Goal: Task Accomplishment & Management: Use online tool/utility

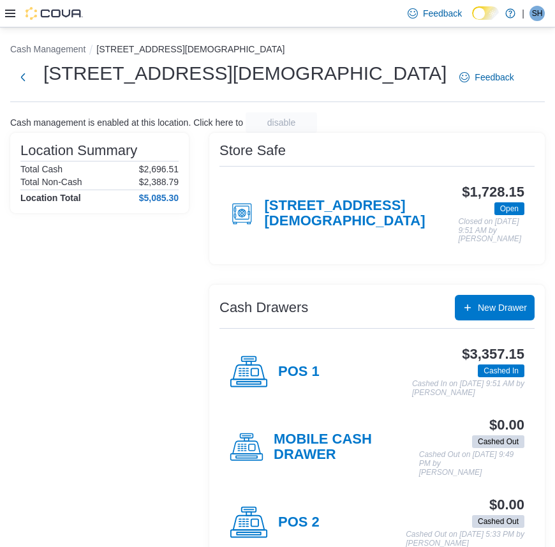
scroll to position [32, 0]
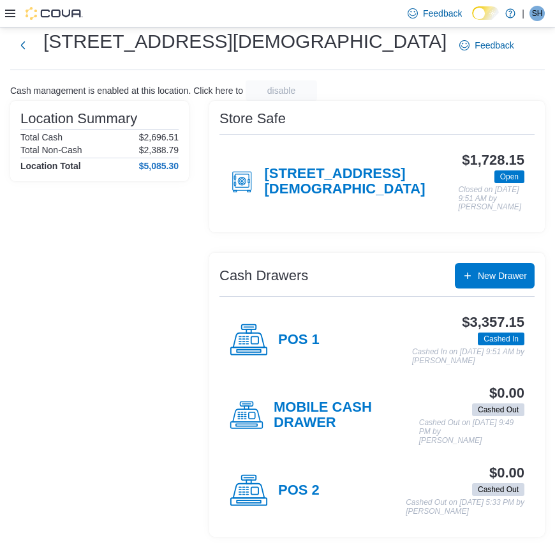
click at [16, 17] on div at bounding box center [44, 13] width 78 height 13
click at [10, 13] on icon at bounding box center [10, 14] width 10 height 8
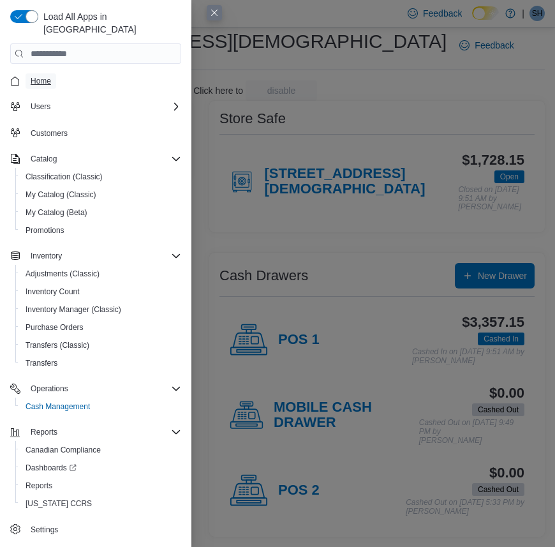
click at [49, 76] on span "Home" at bounding box center [41, 81] width 20 height 10
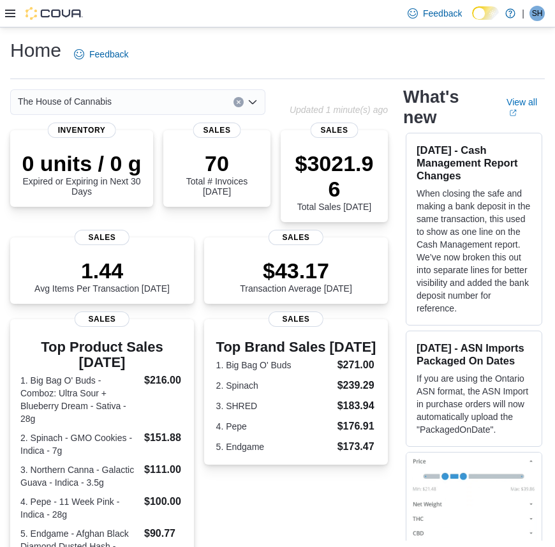
click at [15, 11] on icon at bounding box center [10, 13] width 10 height 10
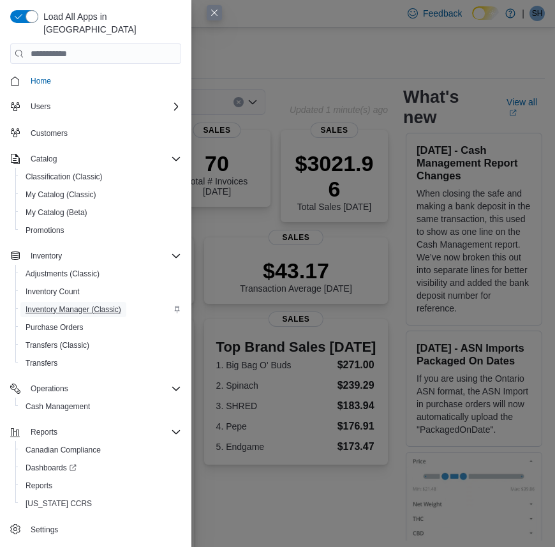
click at [94, 304] on span "Inventory Manager (Classic)" at bounding box center [74, 309] width 96 height 10
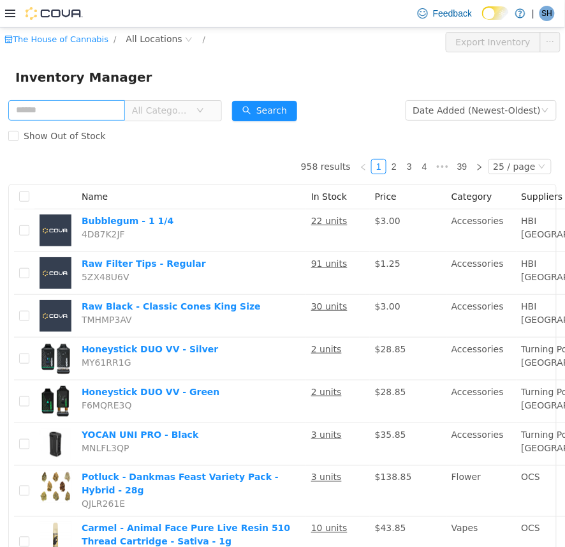
click at [90, 116] on input "text" at bounding box center [66, 109] width 117 height 20
type input "*****"
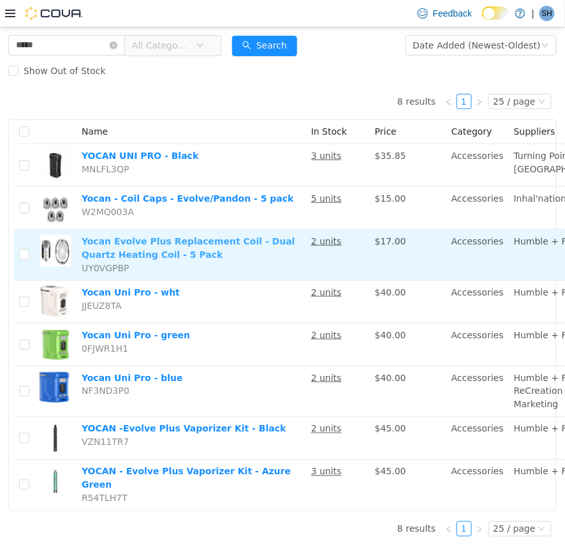
scroll to position [103, 0]
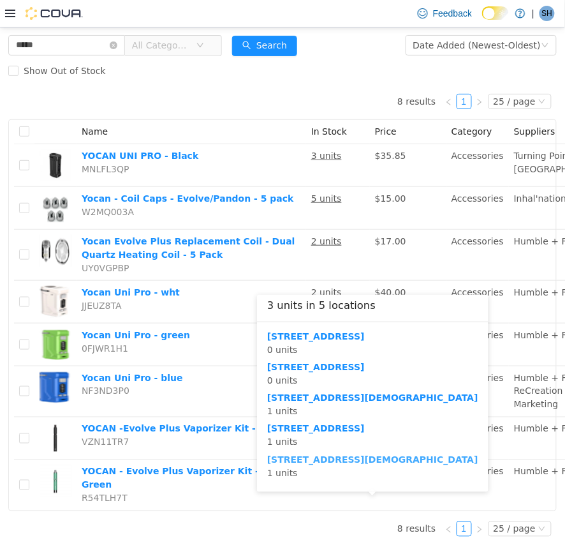
click at [311, 454] on b "[STREET_ADDRESS][DEMOGRAPHIC_DATA]" at bounding box center [372, 459] width 211 height 10
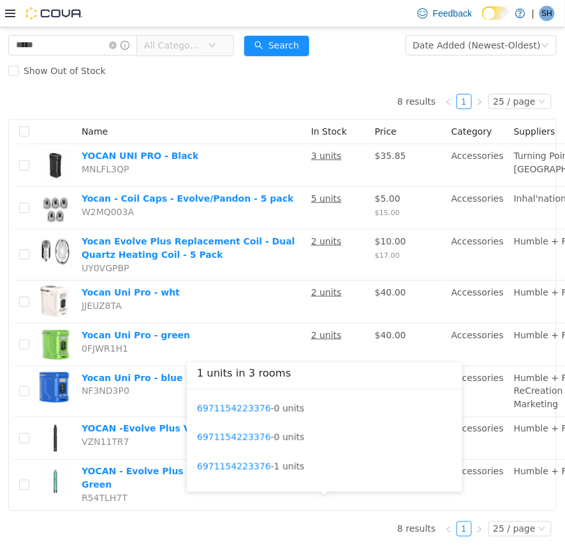
scroll to position [103, 0]
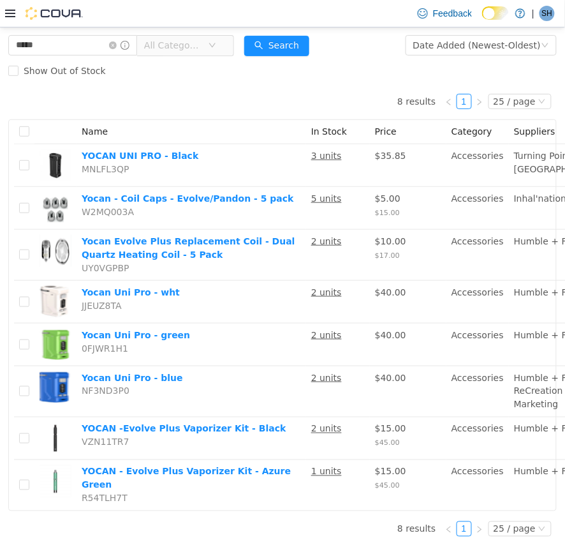
click at [304, 506] on div "8 results 1 25 / page Name In Stock Price Category Suppliers Manufacturer YOCAN…" at bounding box center [282, 314] width 548 height 463
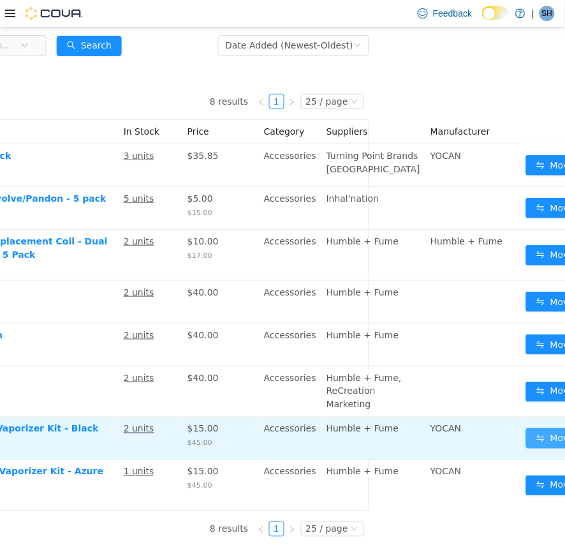
click at [526, 434] on button "Move" at bounding box center [555, 437] width 59 height 20
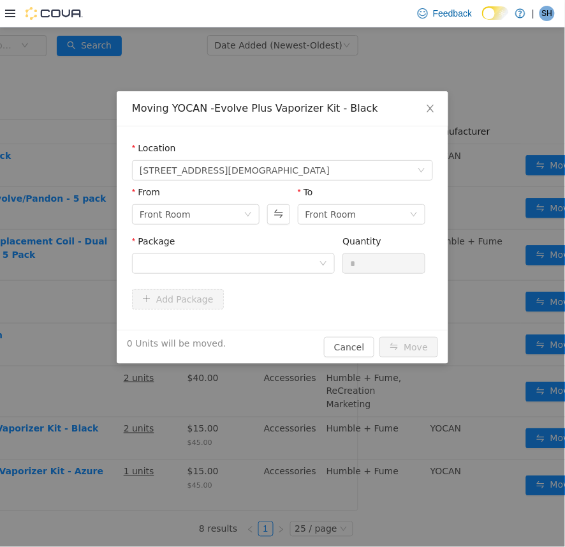
scroll to position [92, 179]
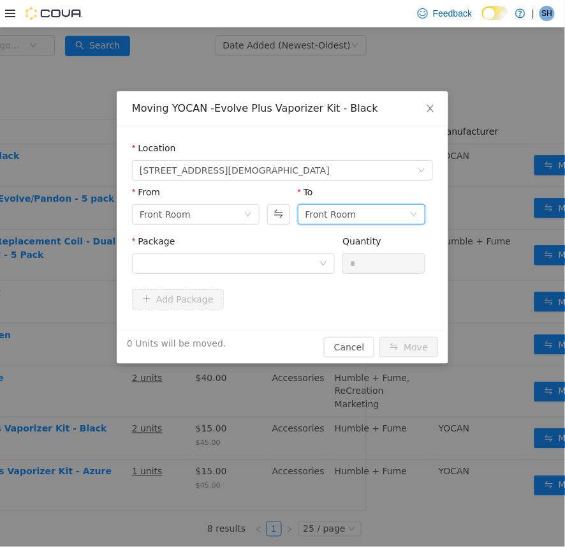
click at [342, 211] on div "Front Room" at bounding box center [330, 213] width 51 height 19
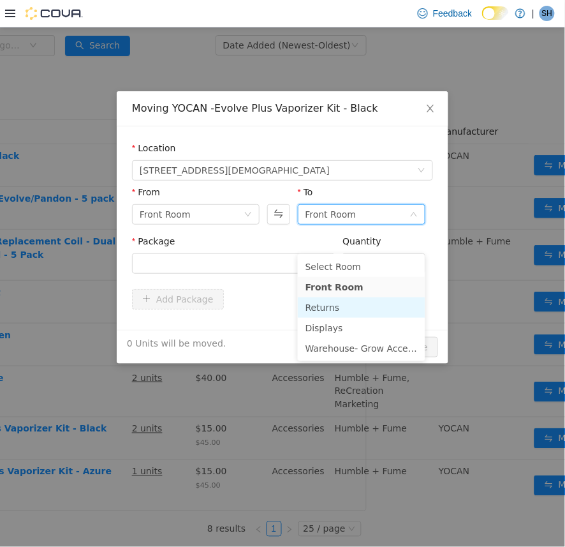
click at [344, 297] on li "Returns" at bounding box center [362, 307] width 128 height 20
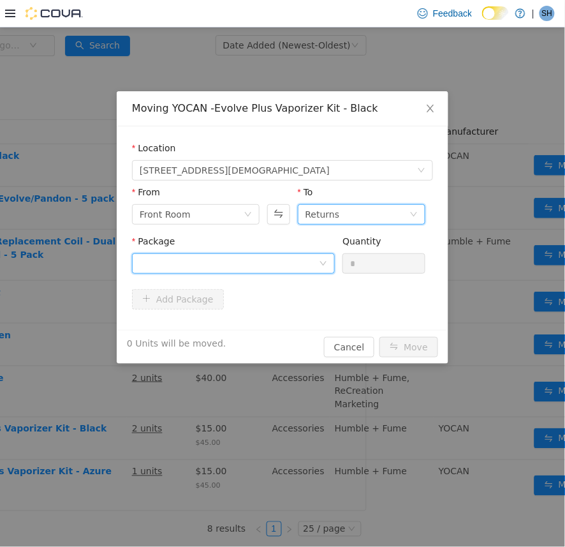
click at [263, 258] on div at bounding box center [229, 262] width 179 height 19
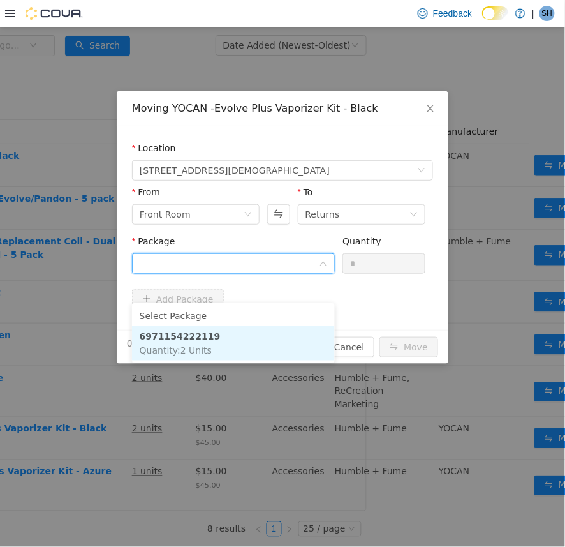
click at [260, 325] on li "6971154222119 Quantity : 2 Units" at bounding box center [233, 342] width 203 height 34
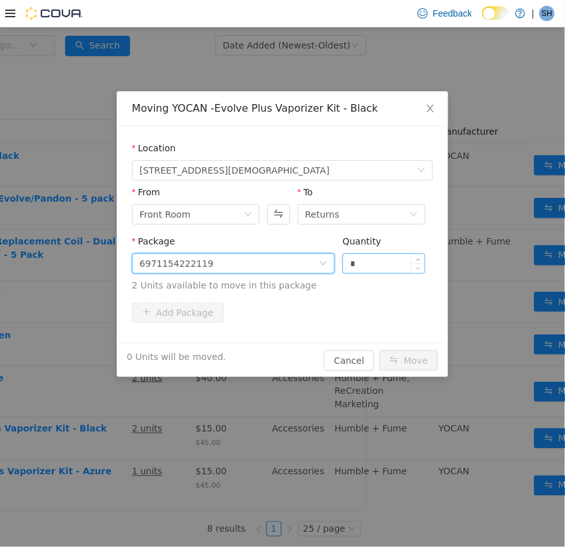
click at [401, 259] on input "*" at bounding box center [384, 262] width 82 height 19
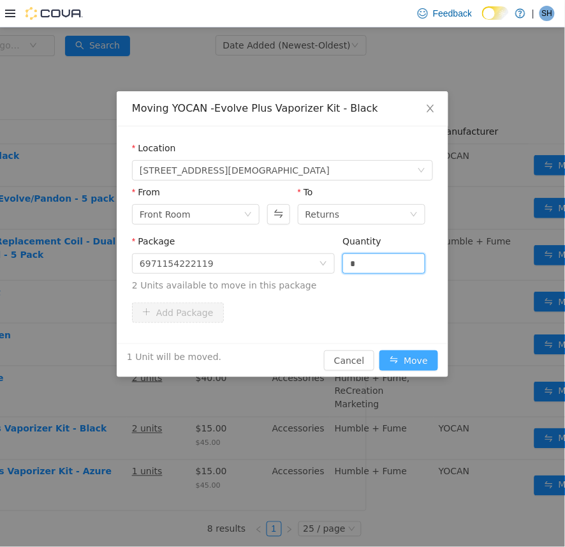
type input "*"
click at [397, 357] on button "Move" at bounding box center [408, 359] width 59 height 20
